Goal: Communication & Community: Answer question/provide support

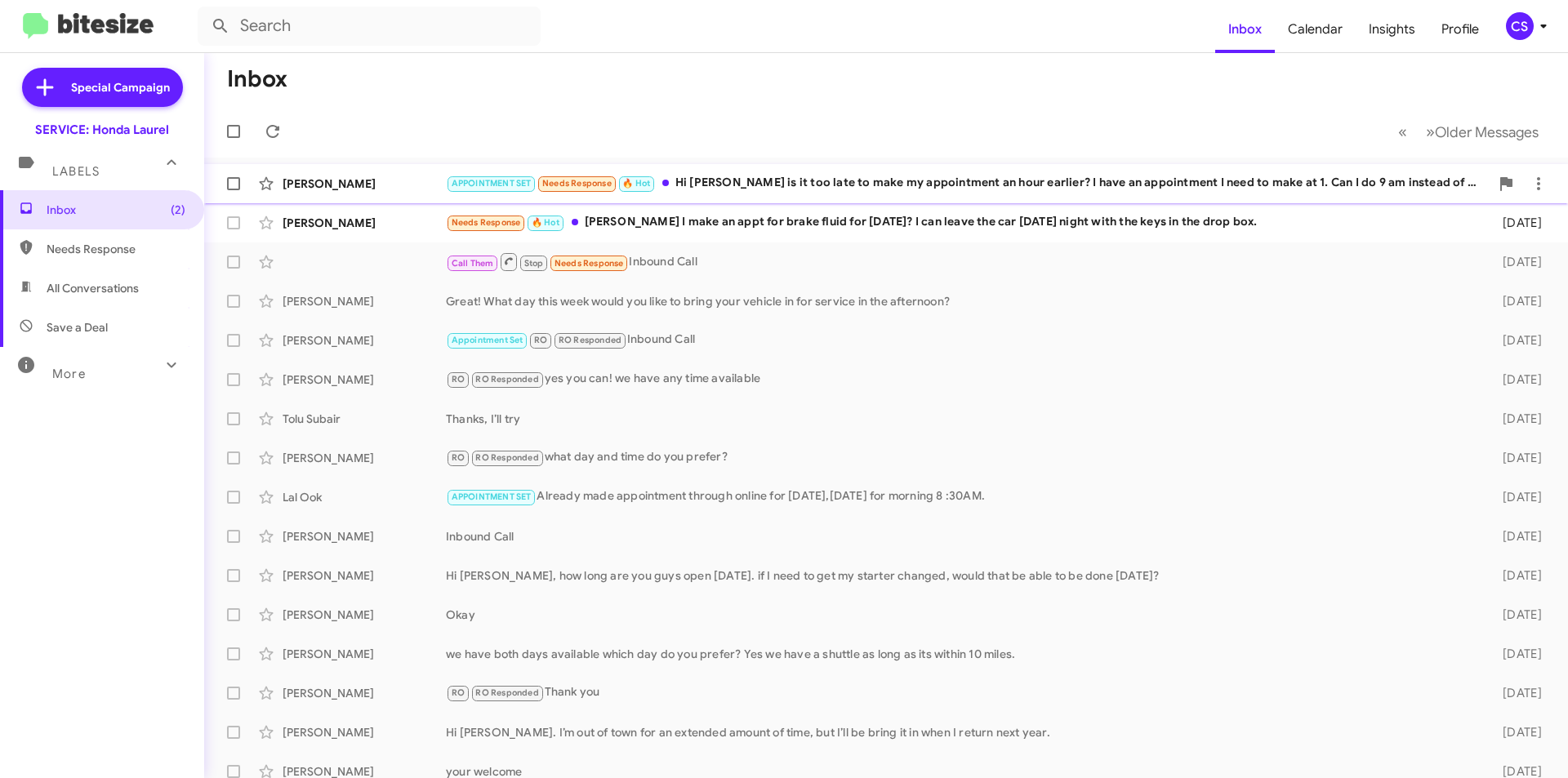
click at [1351, 187] on div "APPOINTMENT SET Needs Response 🔥 Hot Hi [PERSON_NAME] is it too late to make my…" at bounding box center [968, 183] width 1044 height 19
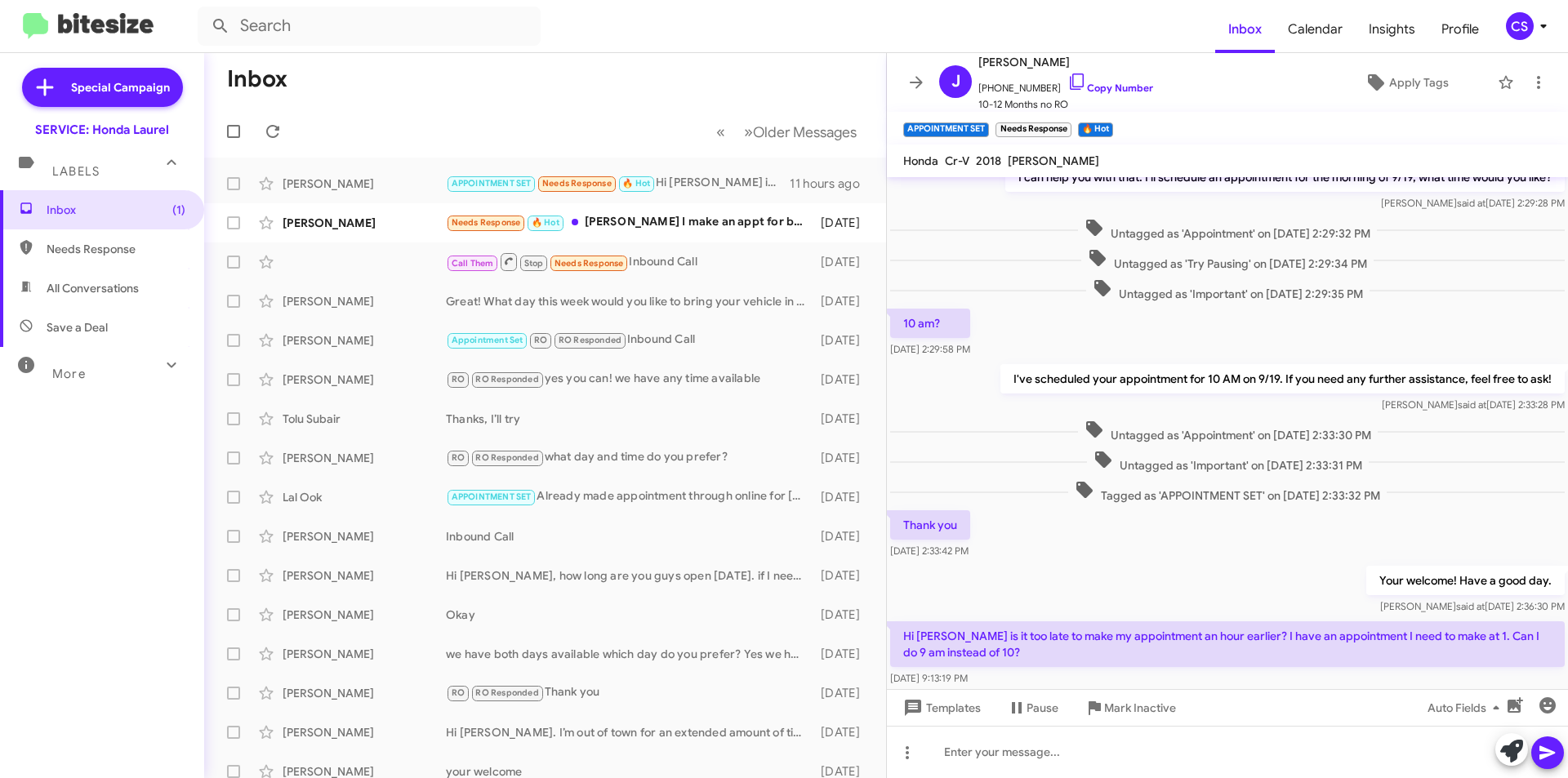
scroll to position [643, 0]
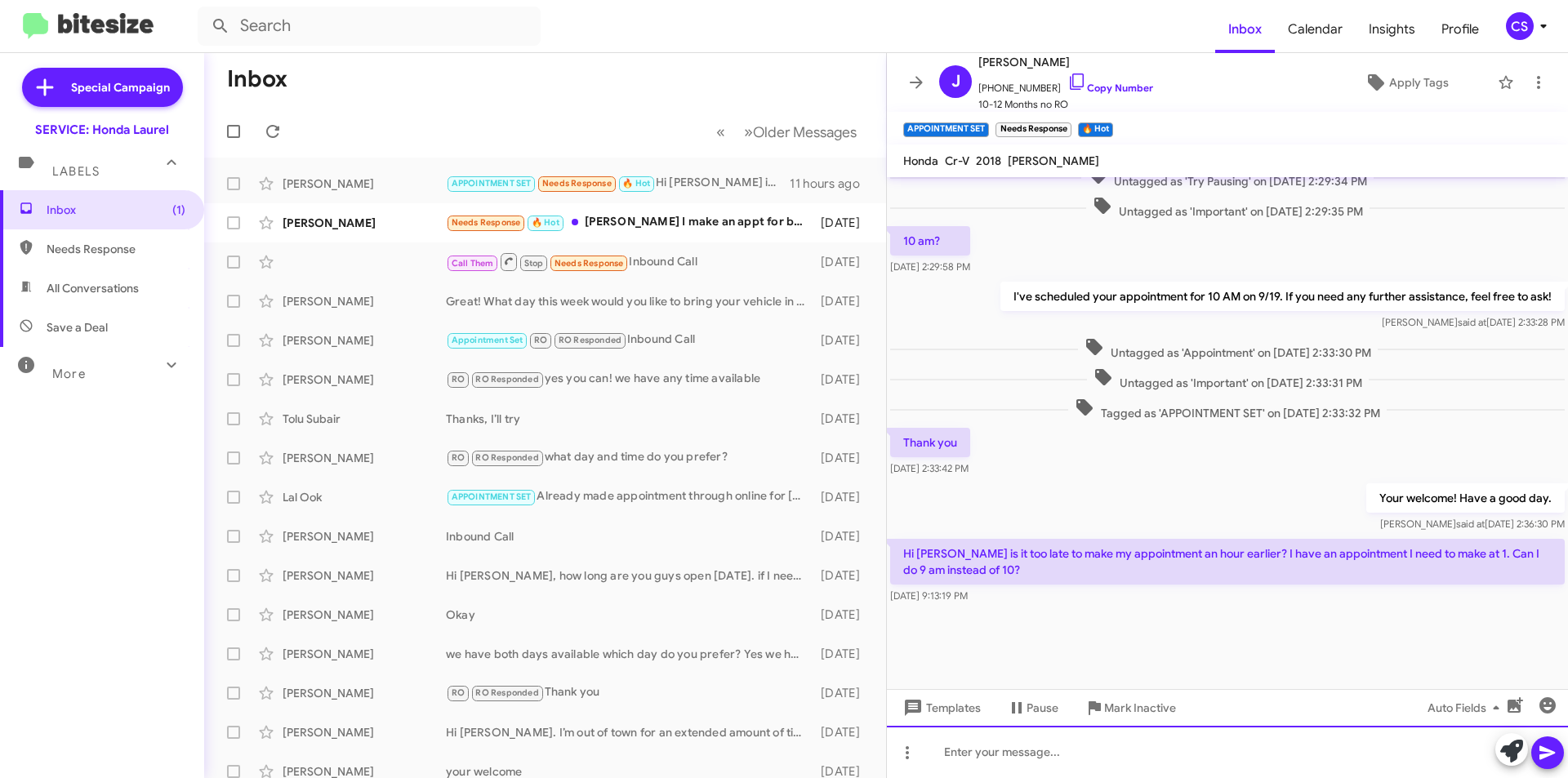
drag, startPoint x: 978, startPoint y: 759, endPoint x: 981, endPoint y: 748, distance: 11.4
click at [980, 755] on div at bounding box center [1228, 752] width 682 height 52
click at [1549, 750] on icon at bounding box center [1547, 753] width 15 height 14
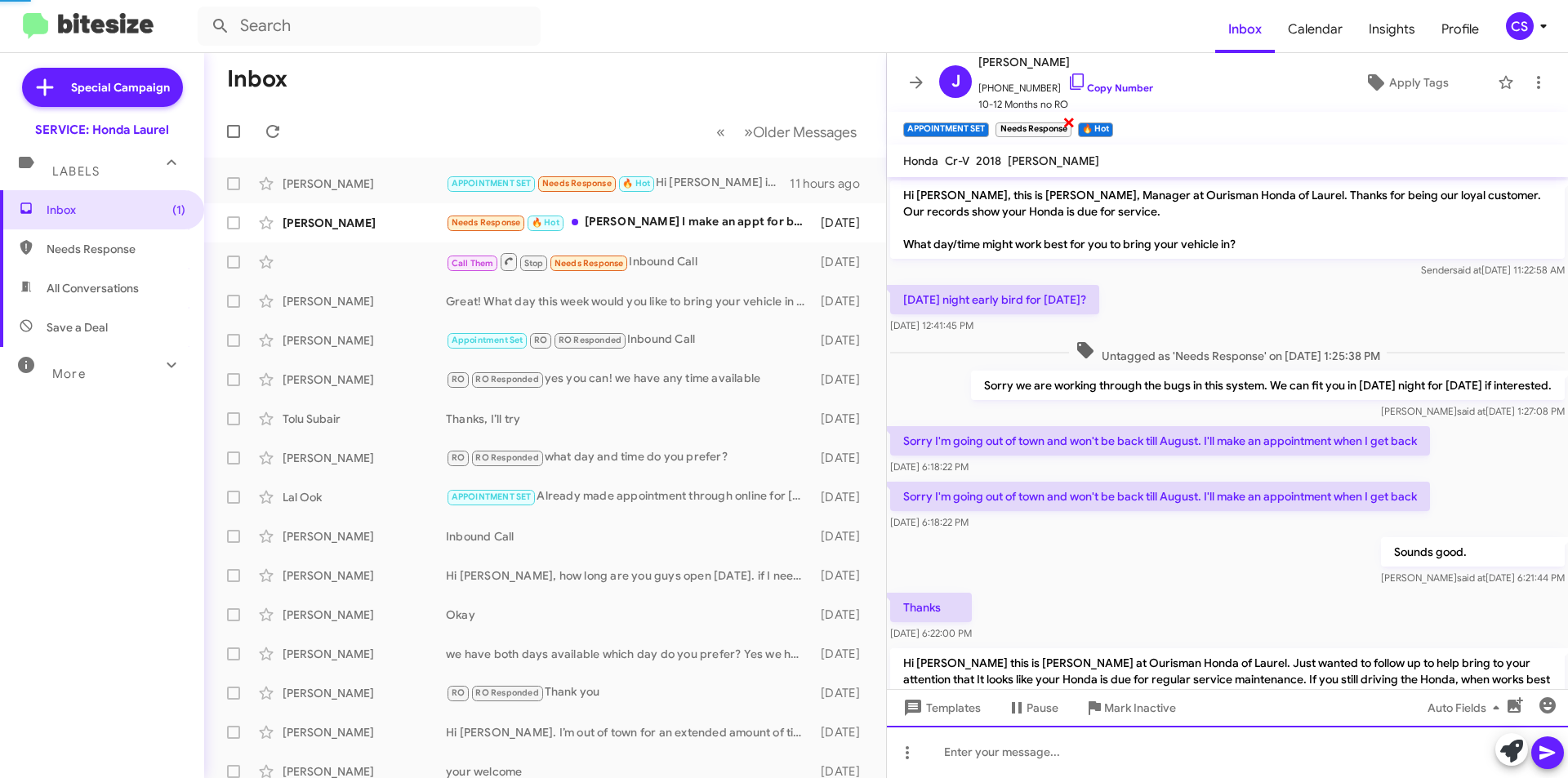
scroll to position [82, 0]
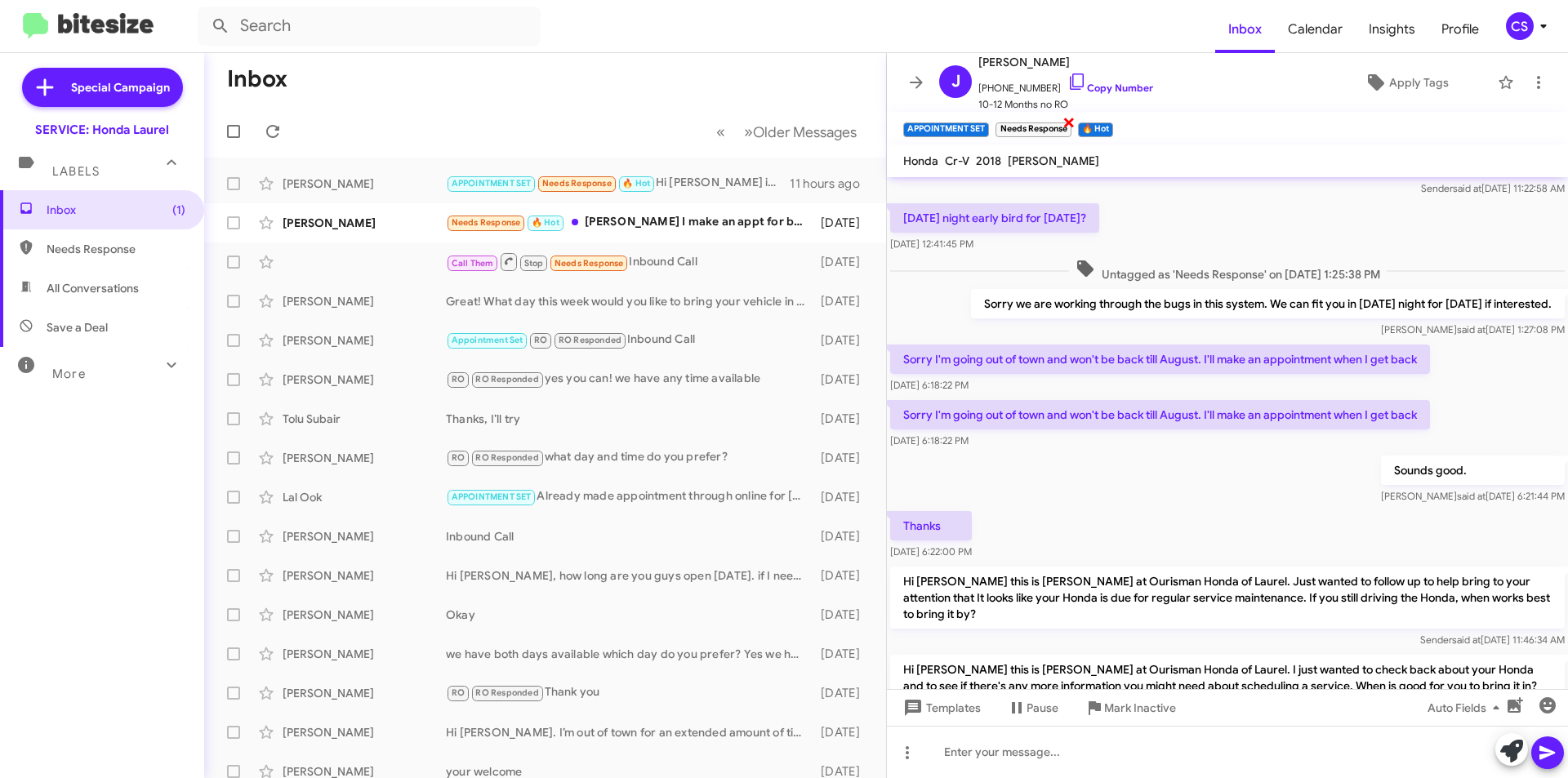
click at [1072, 124] on span "×" at bounding box center [1069, 122] width 13 height 20
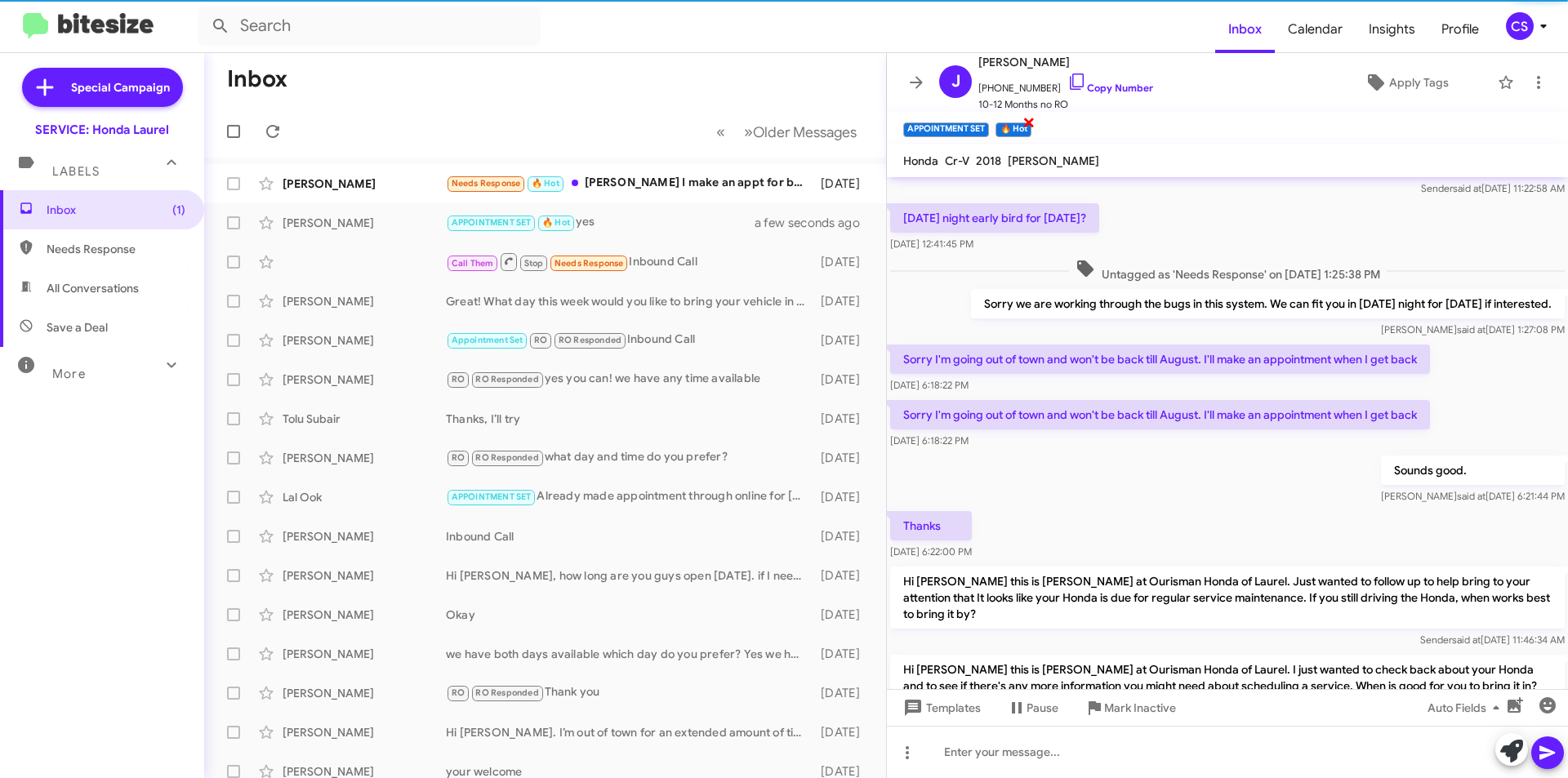
click at [1029, 117] on span "×" at bounding box center [1029, 122] width 13 height 20
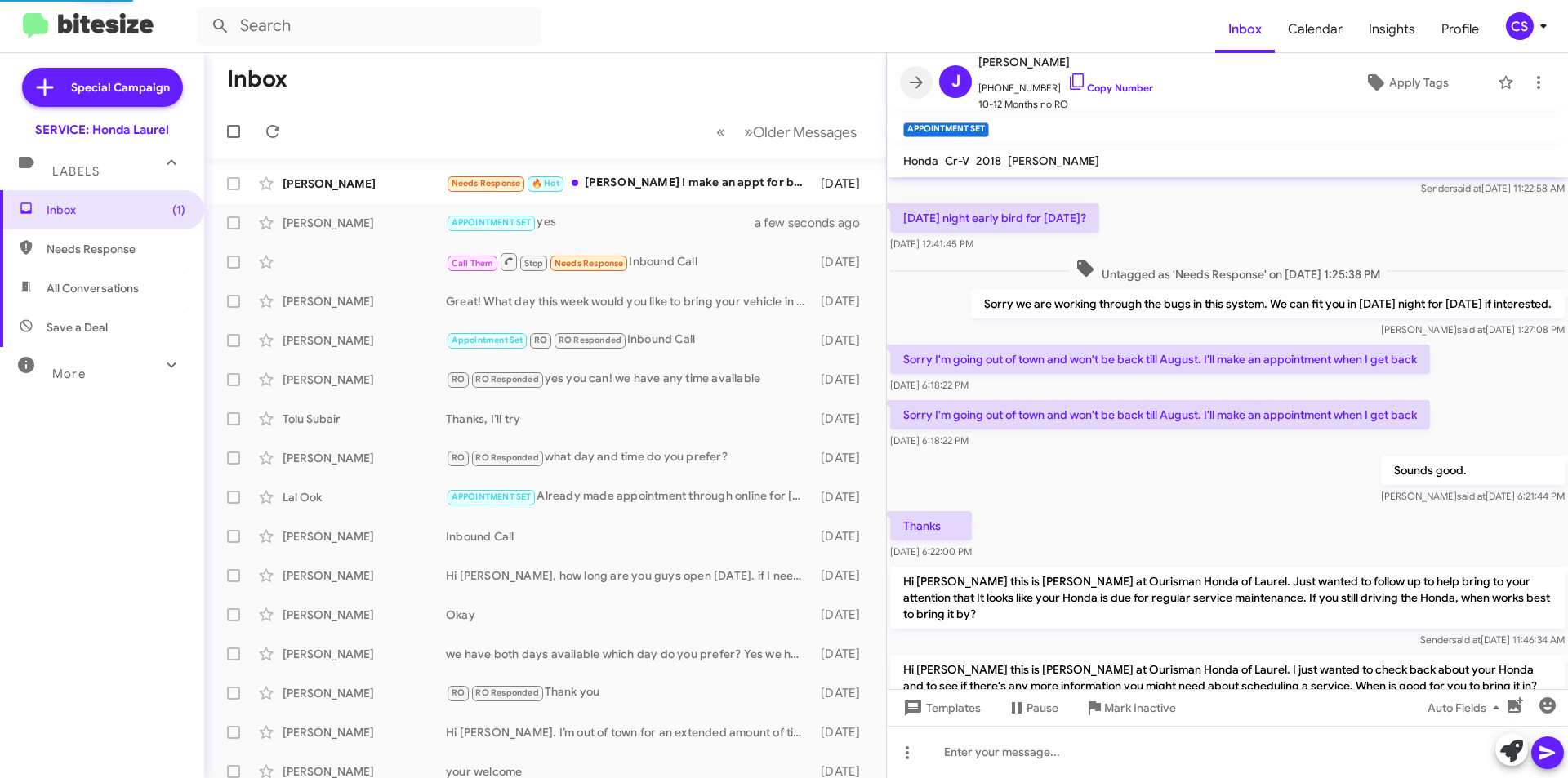
click at [916, 75] on icon at bounding box center [917, 83] width 20 height 20
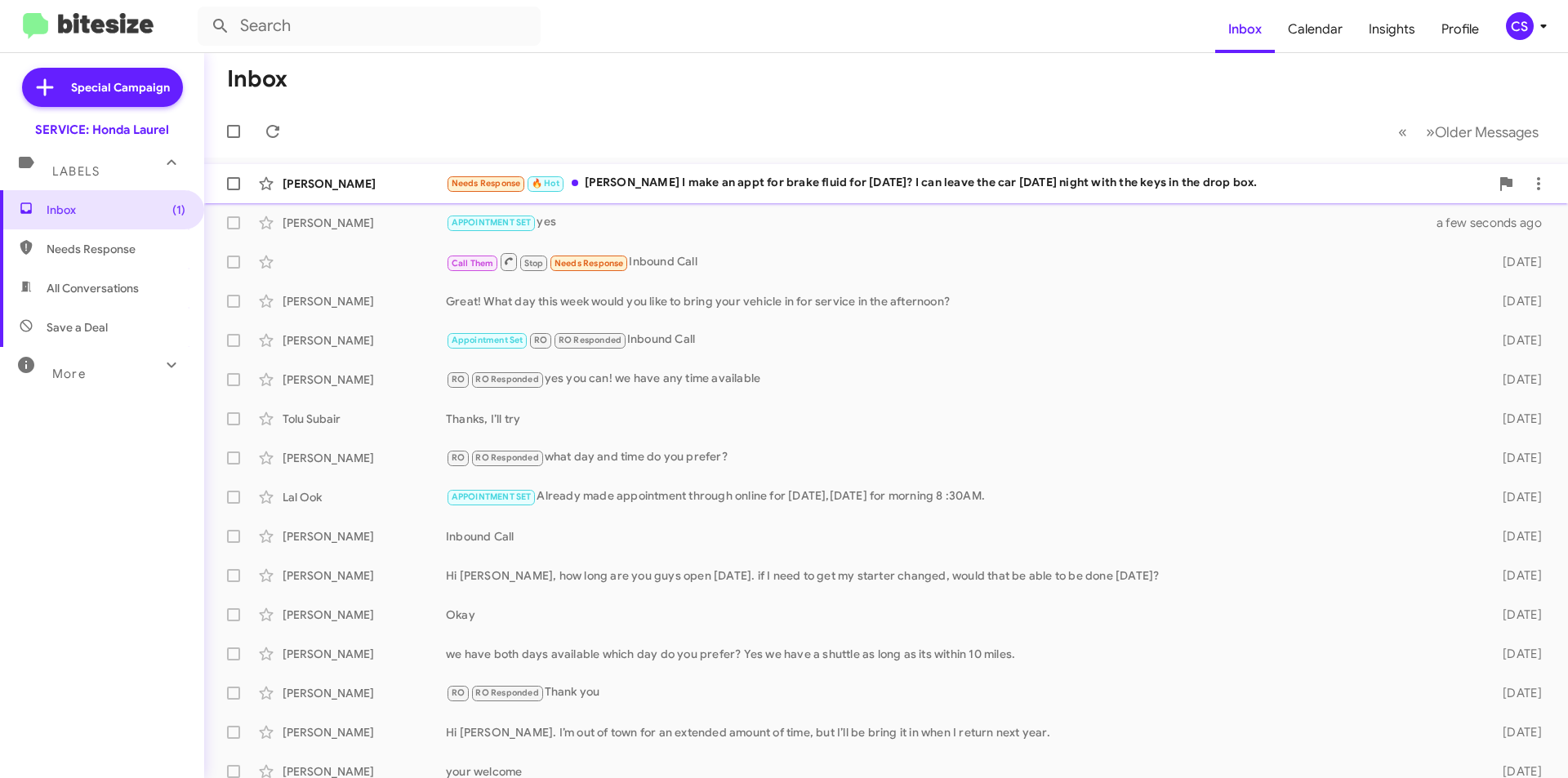
click at [753, 189] on div "Needs Response 🔥 Hot [PERSON_NAME] Can I make an appt for brake fluid for [DATE…" at bounding box center [968, 183] width 1044 height 19
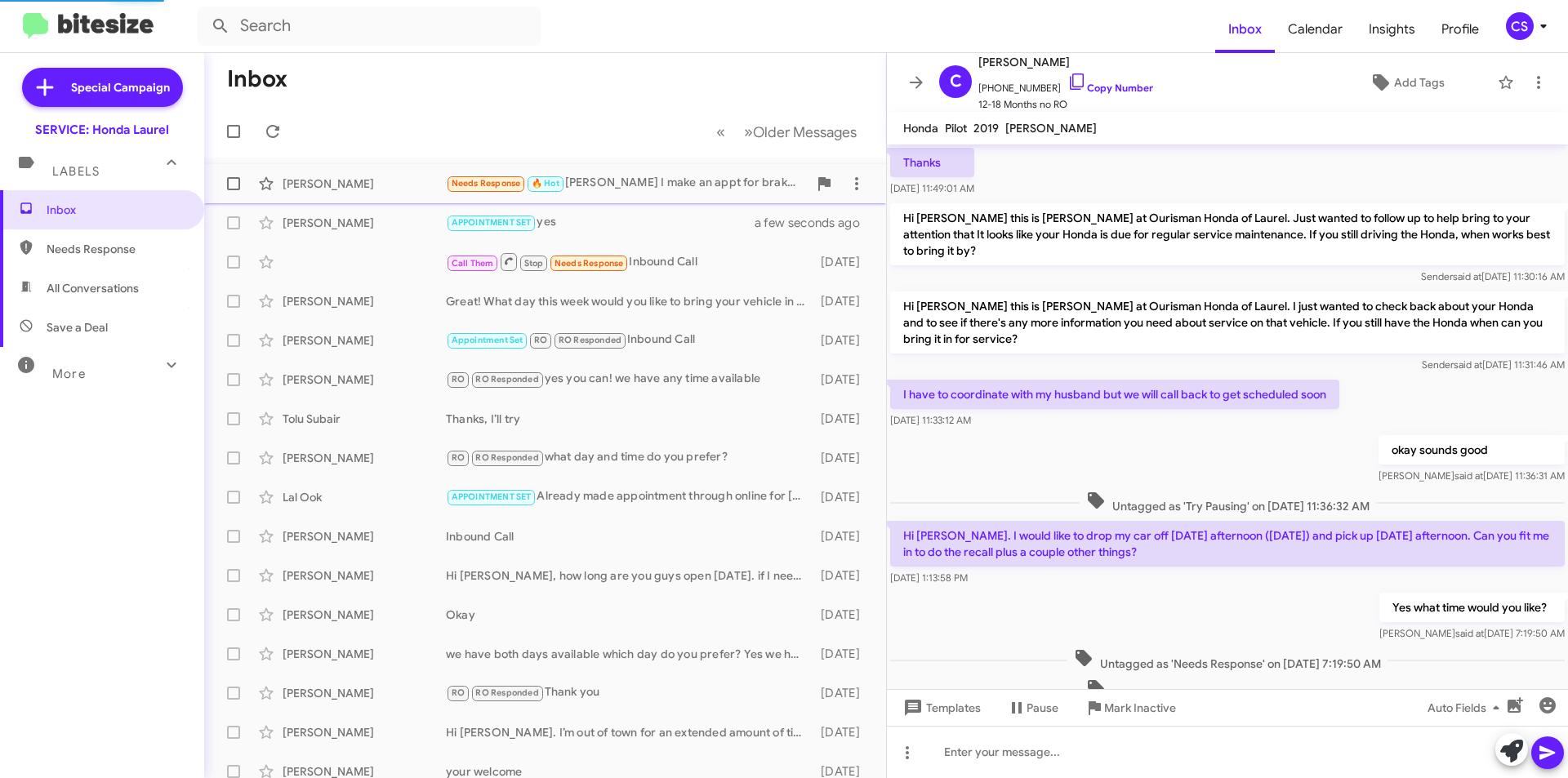
scroll to position [592, 0]
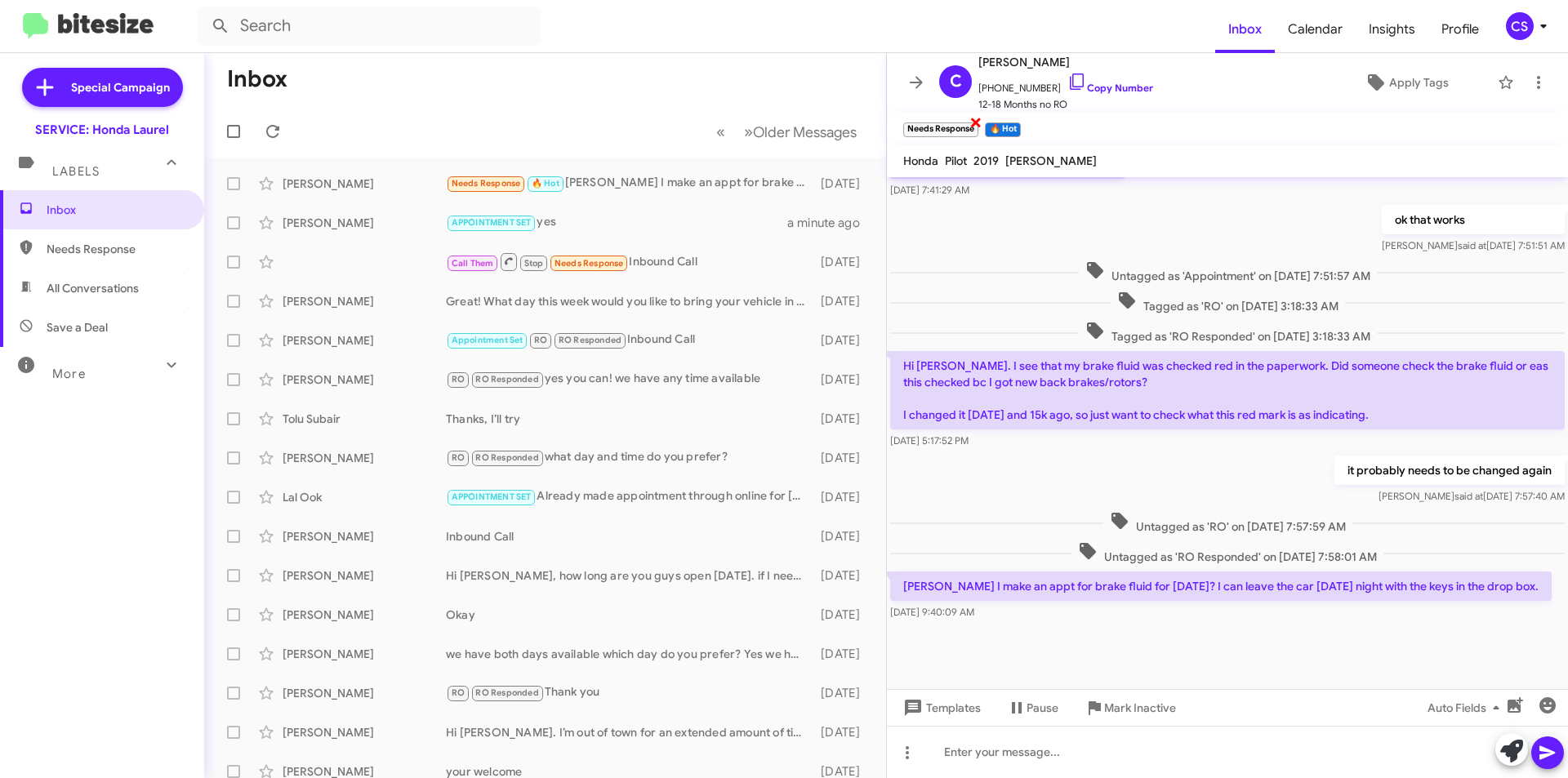
click at [976, 121] on span "×" at bounding box center [976, 122] width 13 height 20
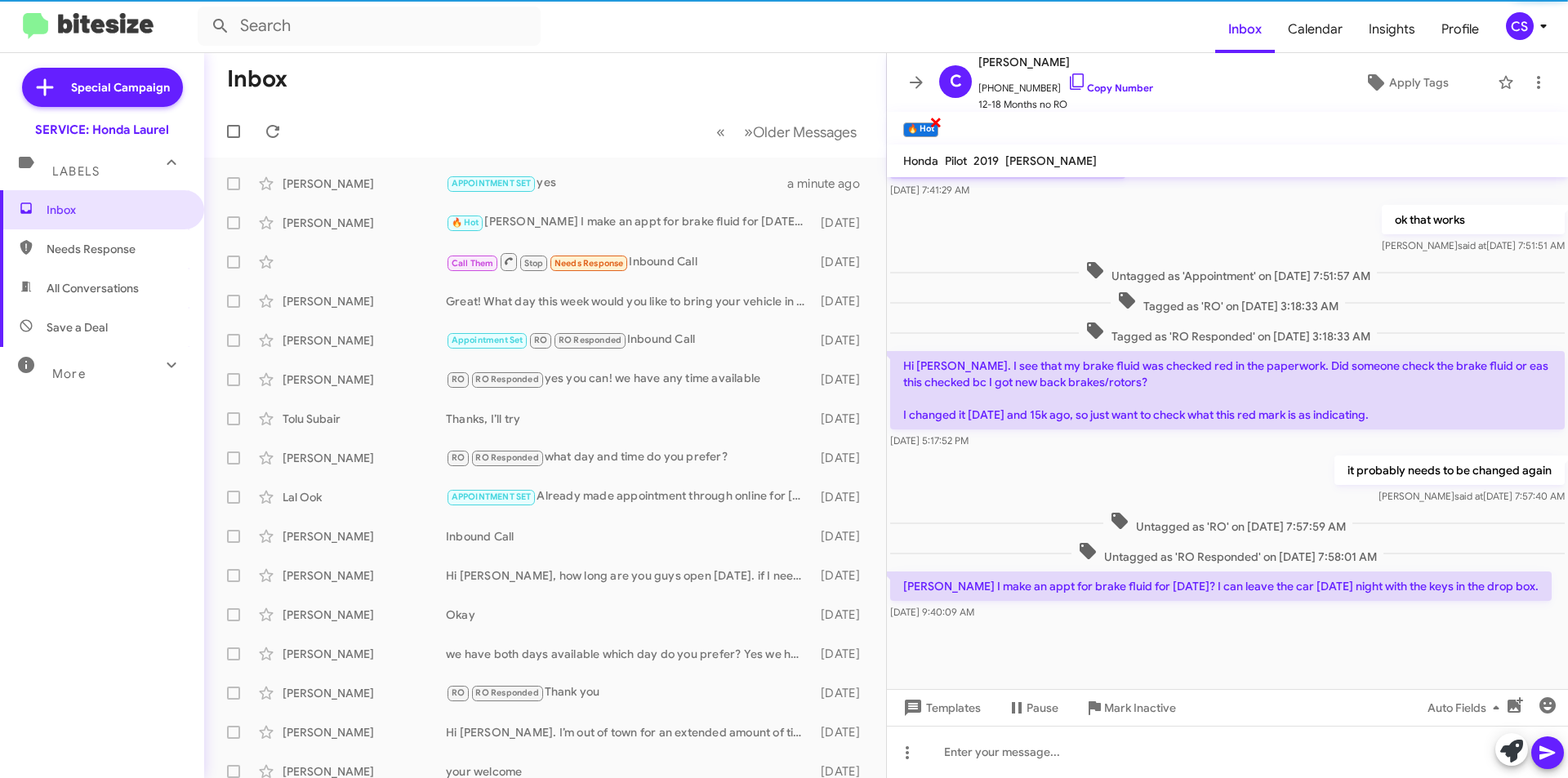
click at [936, 124] on span "×" at bounding box center [936, 122] width 13 height 20
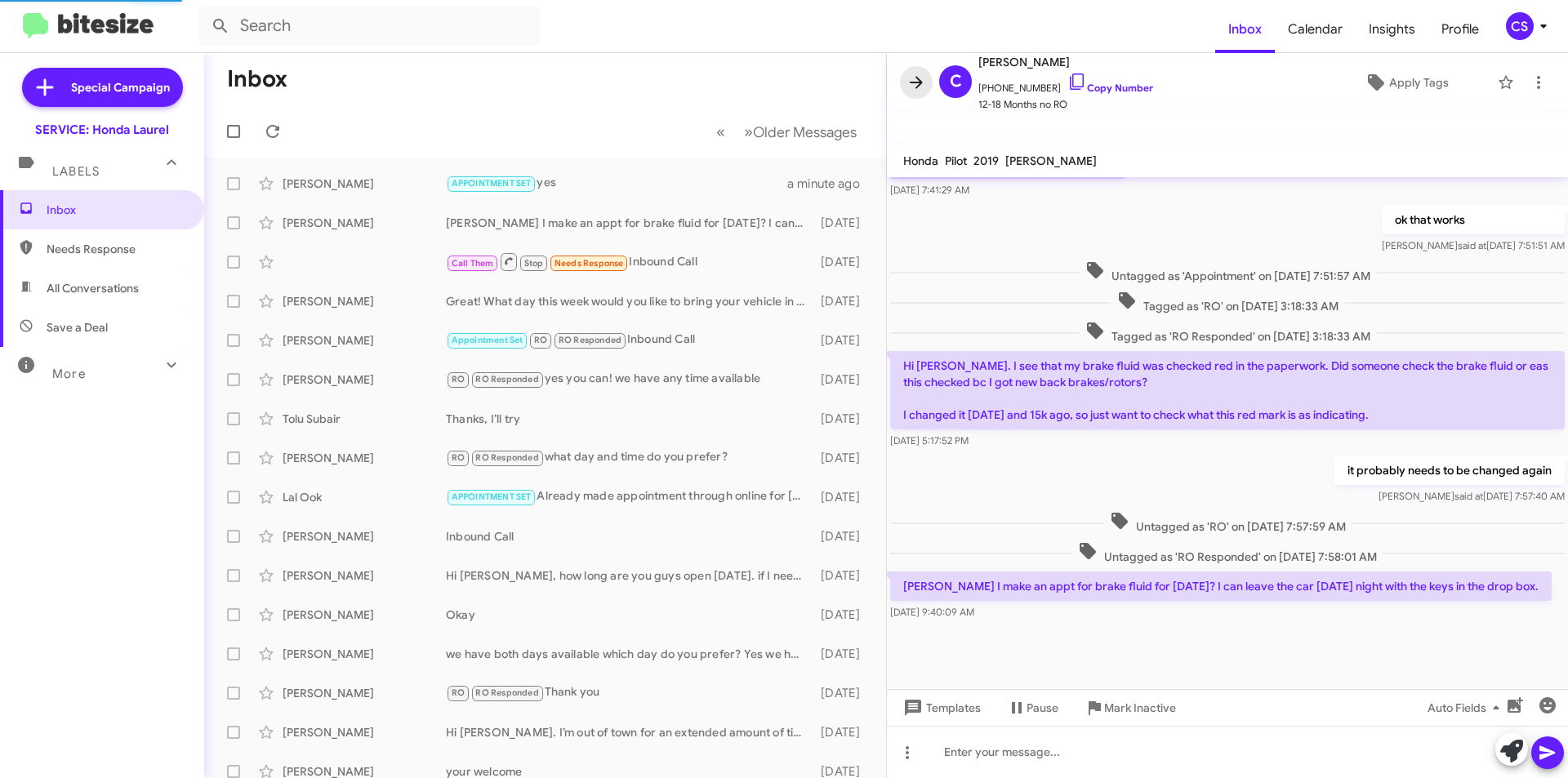
click at [915, 82] on icon at bounding box center [916, 82] width 13 height 13
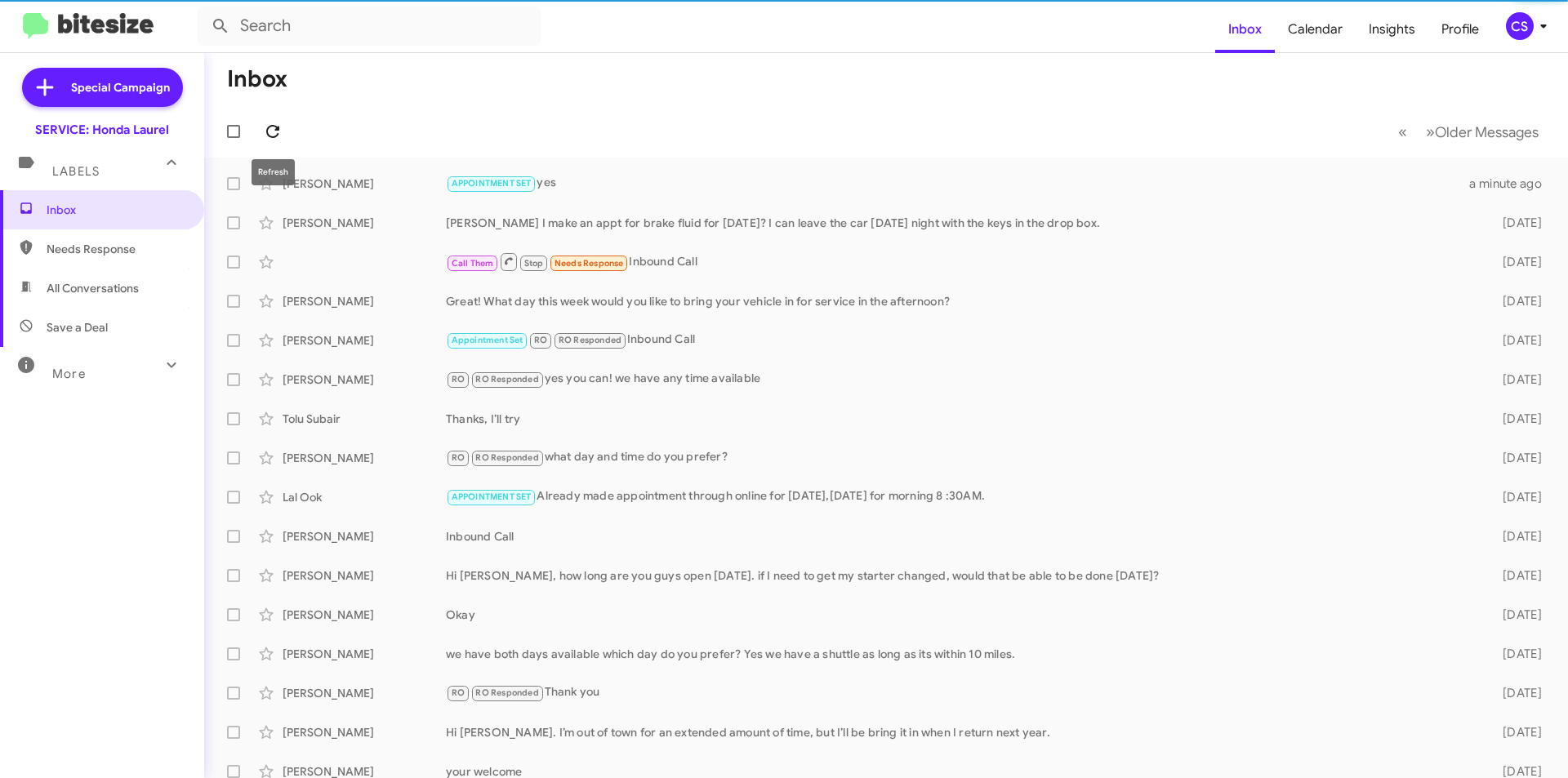
click at [282, 126] on icon at bounding box center [273, 132] width 20 height 20
